Goal: Information Seeking & Learning: Learn about a topic

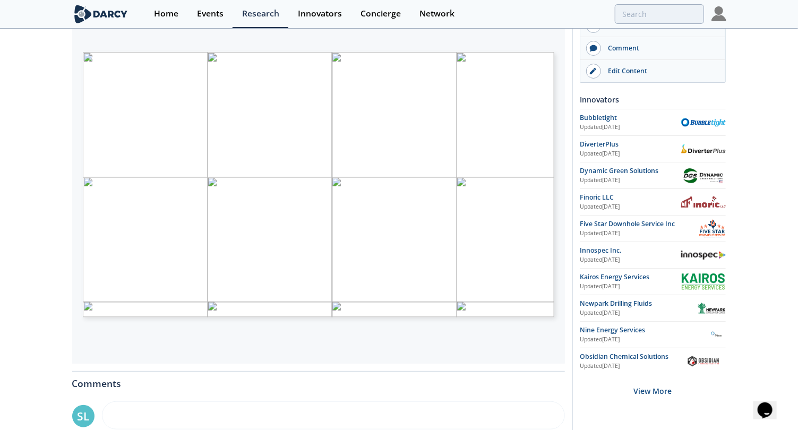
scroll to position [181, 0]
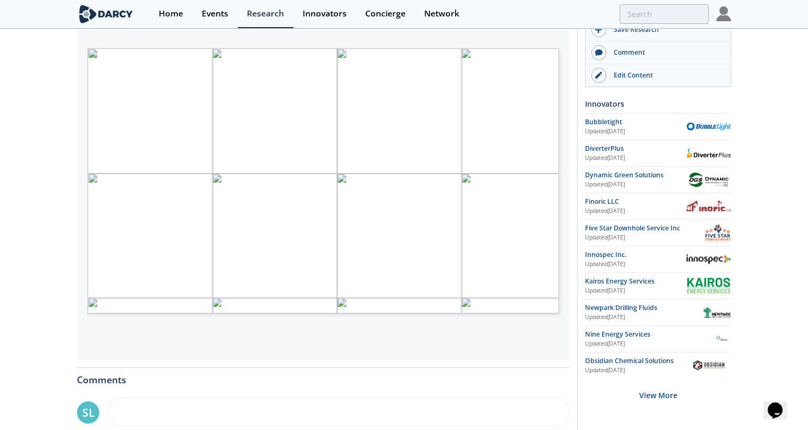
type input "2"
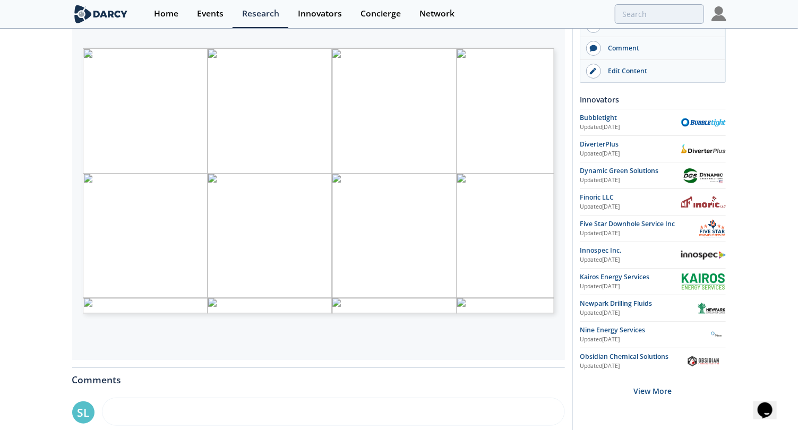
scroll to position [182, 0]
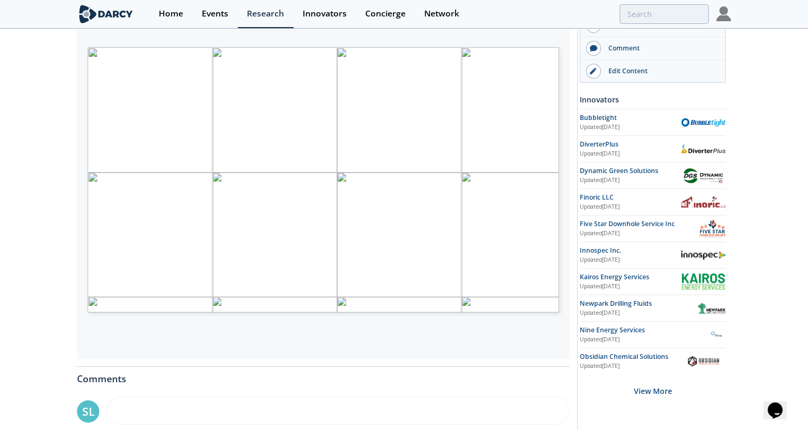
type input "1"
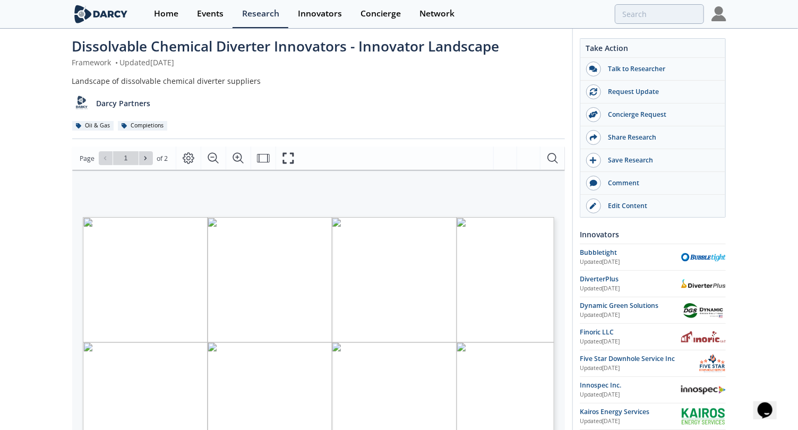
scroll to position [8, 0]
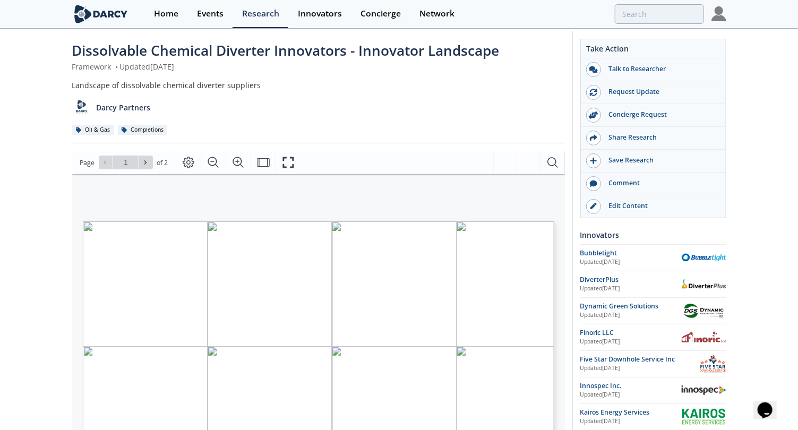
click at [46, 158] on div "Dissolvable Chemical Diverter Innovators - Innovator Landscape Framework • Upda…" at bounding box center [399, 396] width 798 height 749
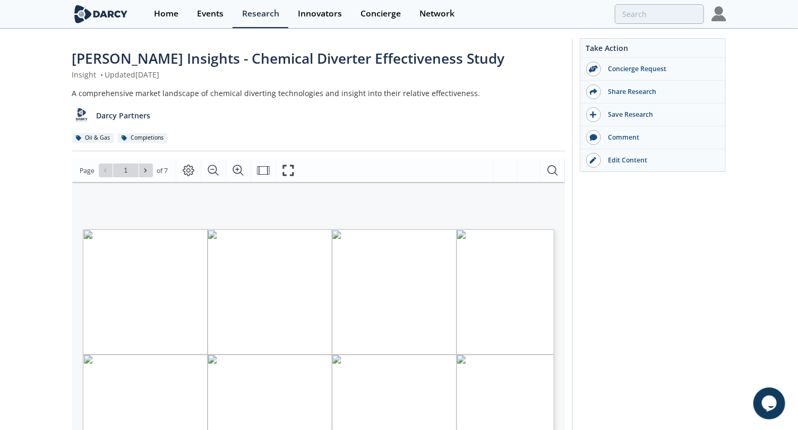
scroll to position [239, 0]
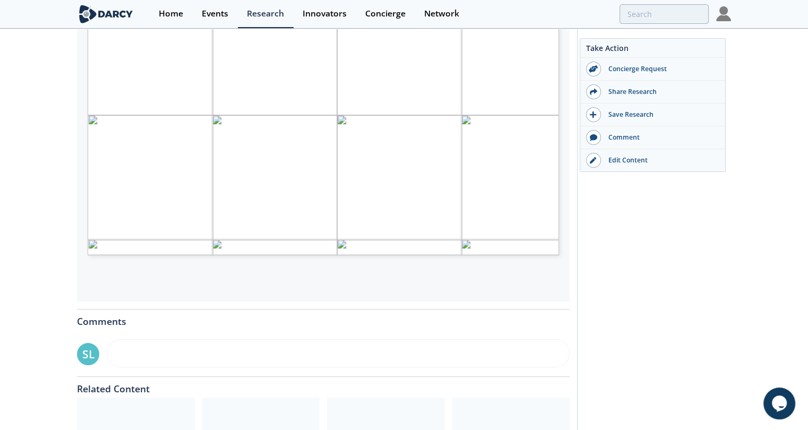
type input "1"
